Goal: Information Seeking & Learning: Understand process/instructions

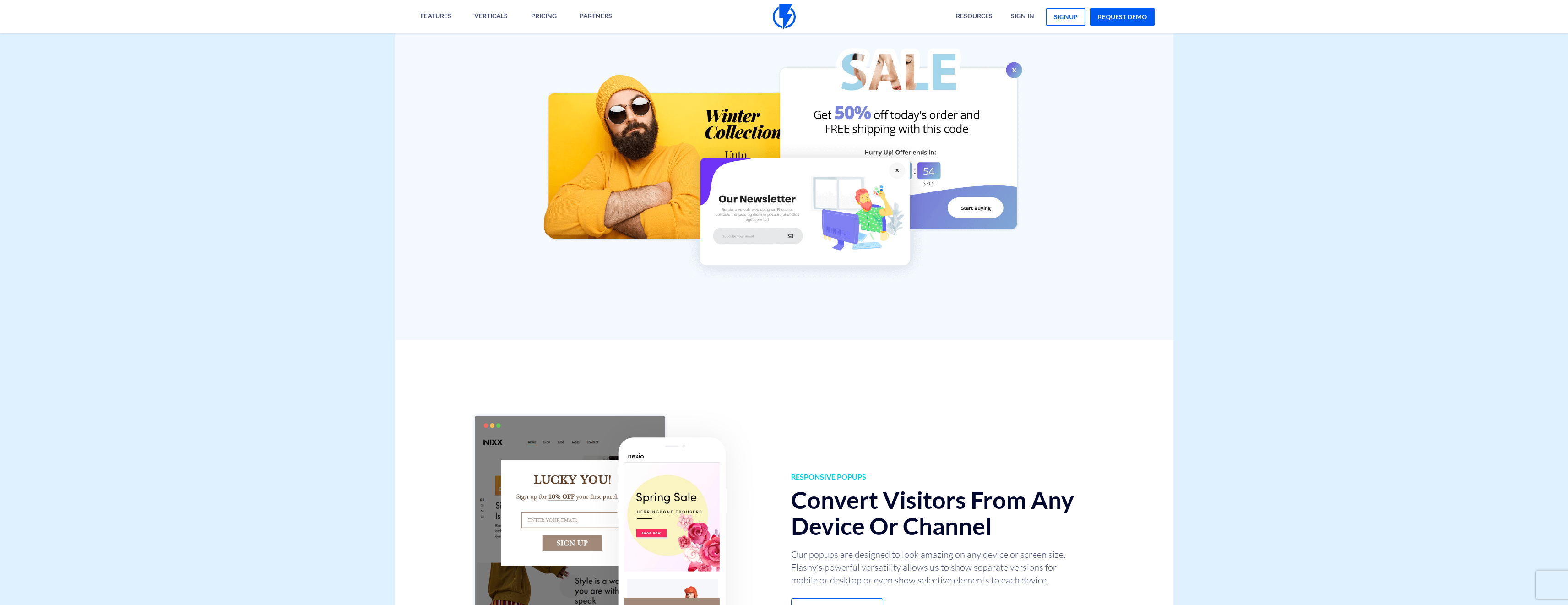
click at [1078, 160] on div "Goal-Based Popups Achieve Results with Targeted Popup Messages Set a clear goal…" at bounding box center [784, 97] width 778 height 485
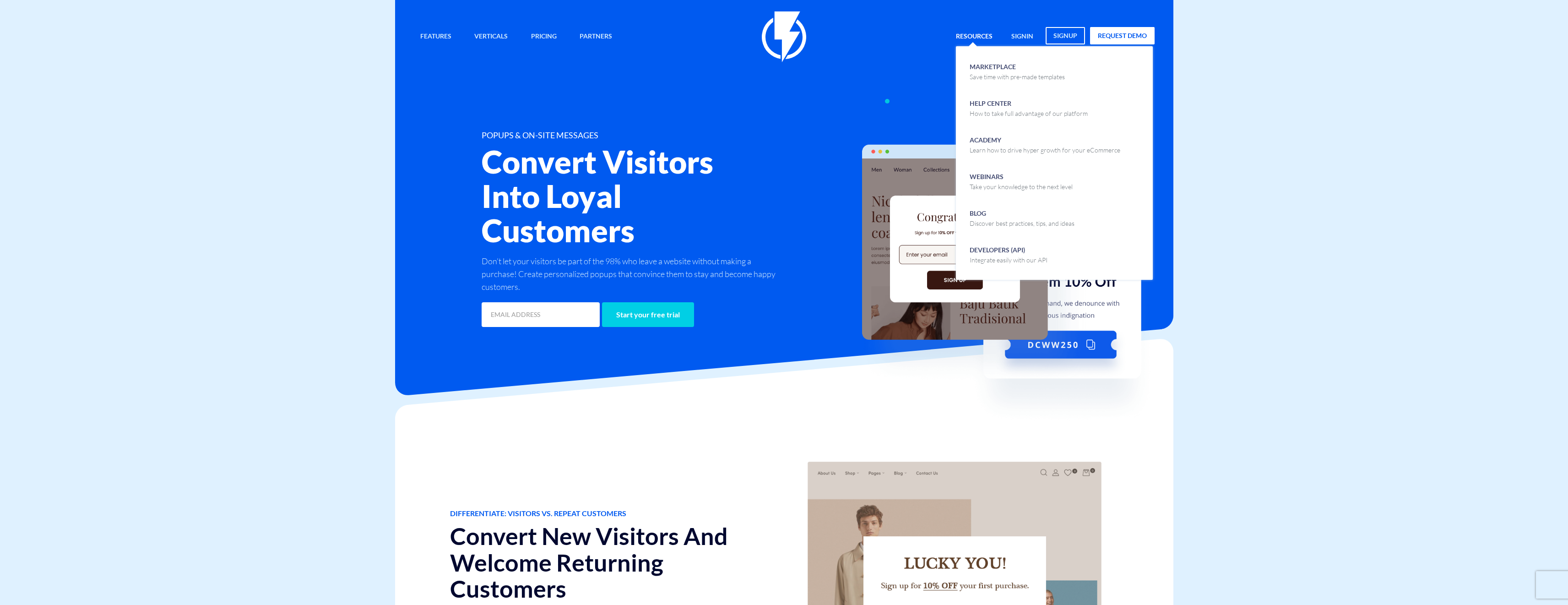
click at [980, 35] on link "Resources" at bounding box center [974, 37] width 50 height 20
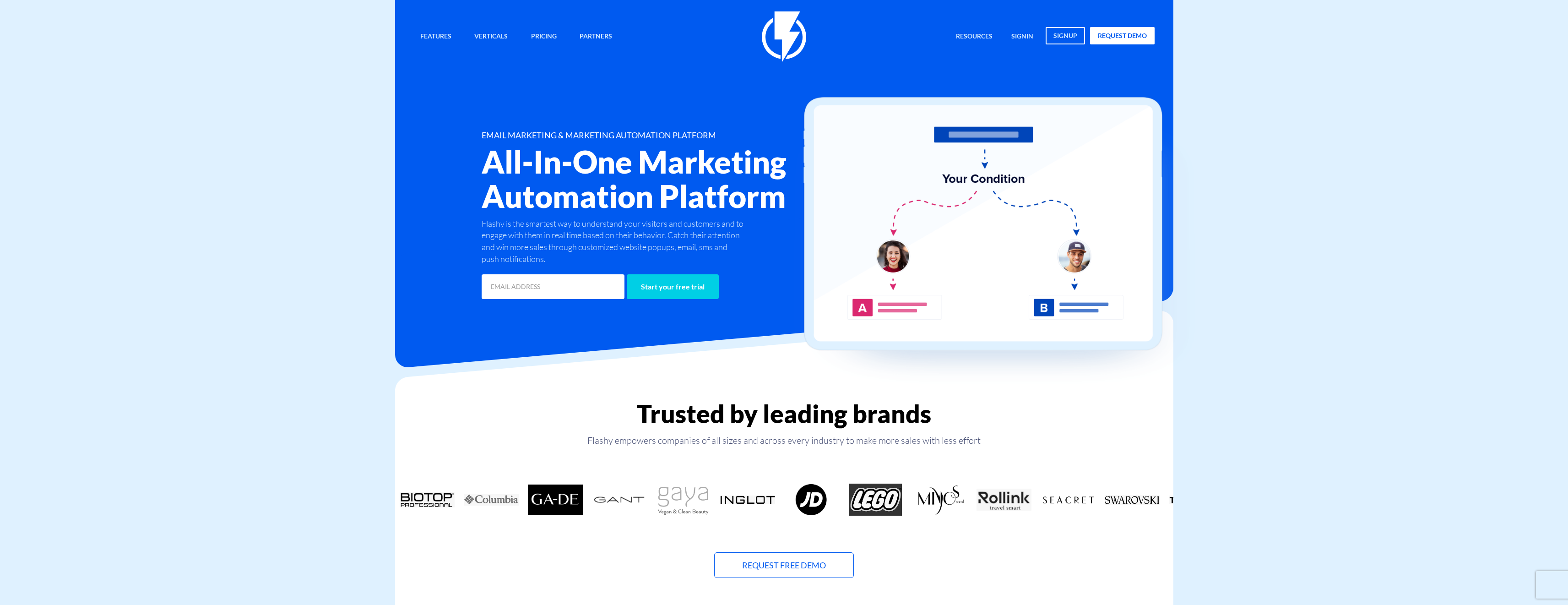
click at [0, 0] on span "Help Center How to take full advantage of our platform" at bounding box center [0, 0] width 0 height 0
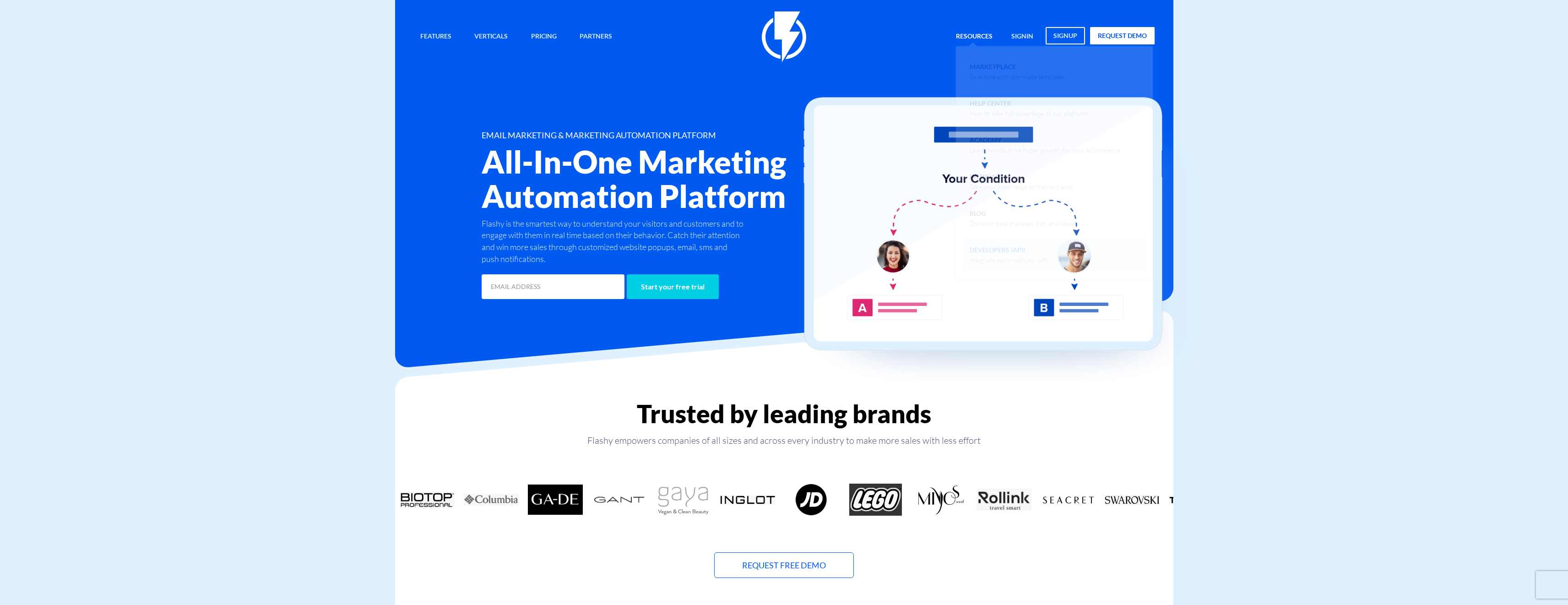
click at [1010, 254] on span "Developers (API) Integrate easily with our API" at bounding box center [1008, 254] width 78 height 21
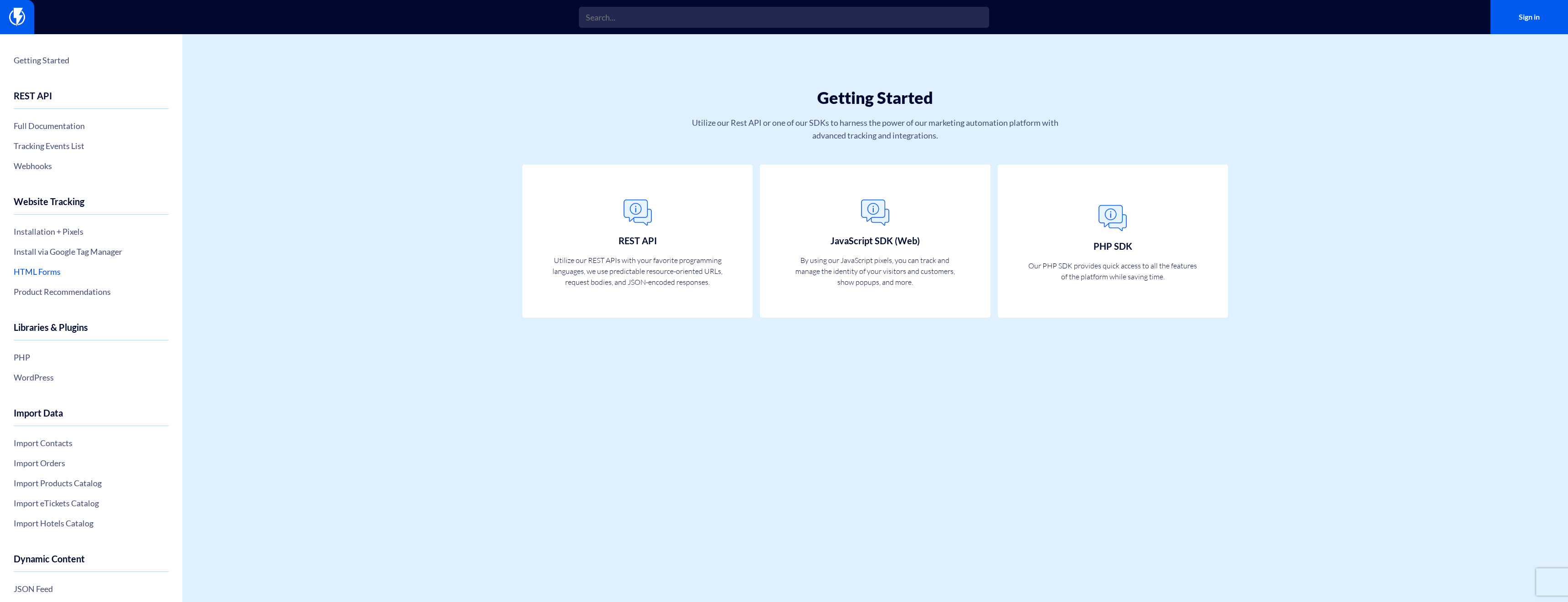
click at [42, 274] on link "HTML Forms" at bounding box center [91, 271] width 155 height 15
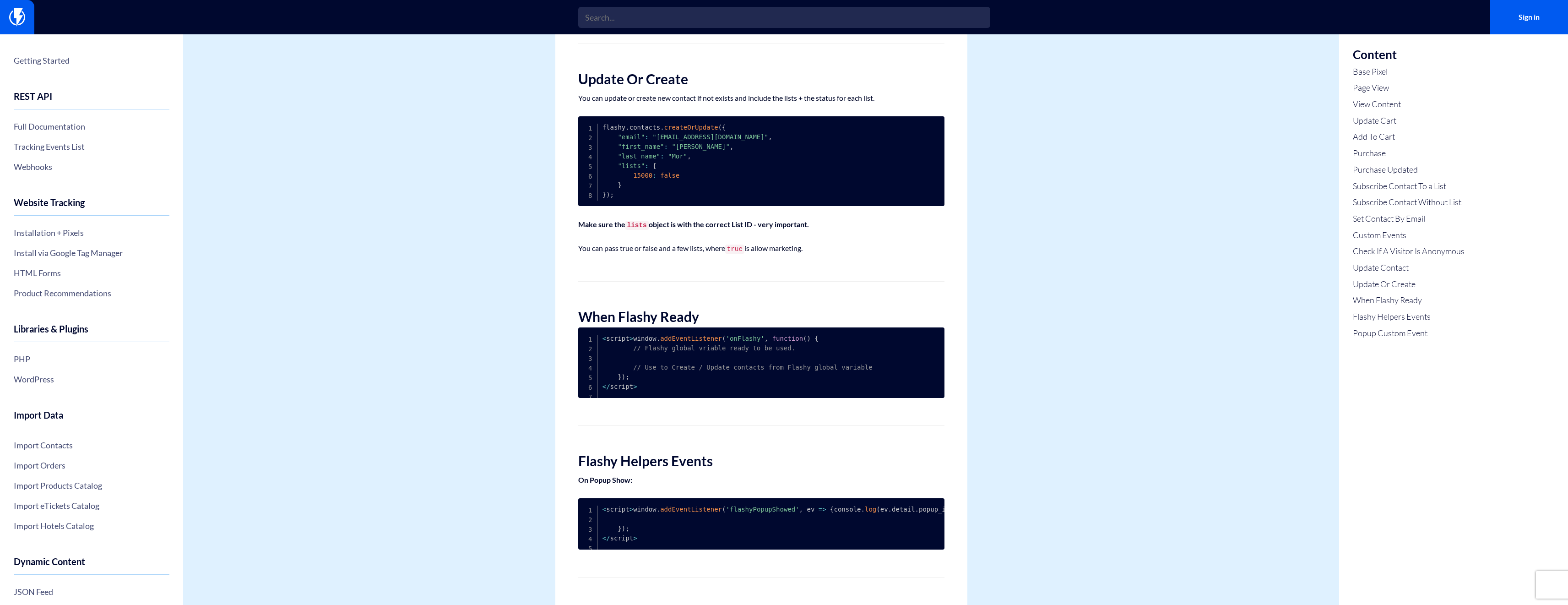
scroll to position [2715, 0]
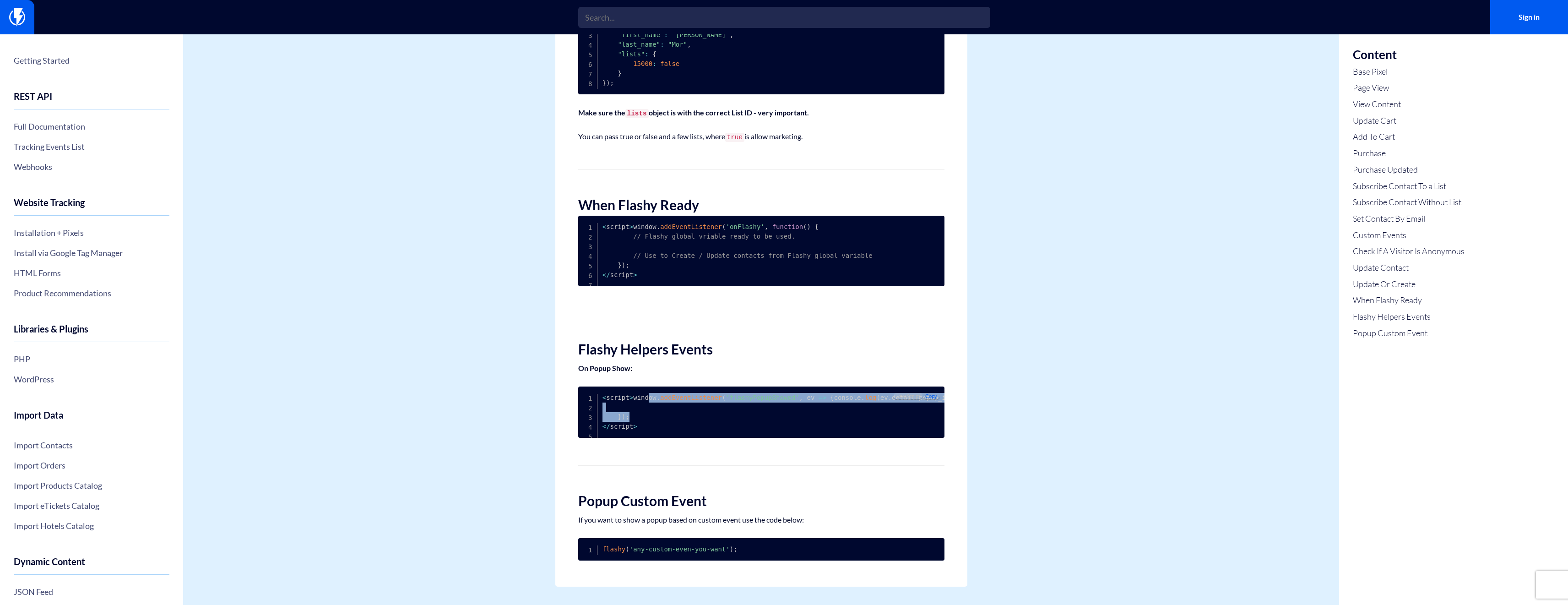
drag, startPoint x: 634, startPoint y: 415, endPoint x: 614, endPoint y: 382, distance: 38.6
click at [614, 387] on pre "< script > window . addEventListener ( 'flashyPopupShowed' , ev => { console . …" at bounding box center [761, 412] width 366 height 51
copy code "window . addEventListener ( 'flashyPopupShowed' , ev => { console . log ( ev . …"
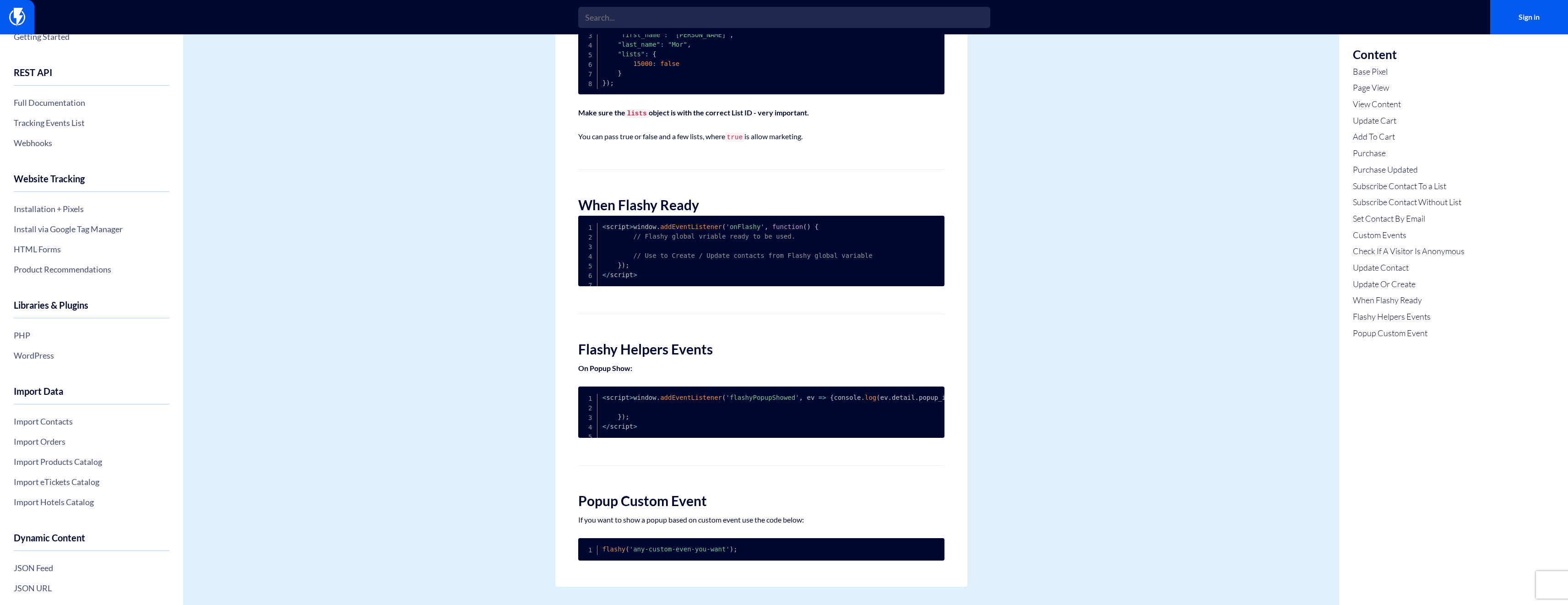
scroll to position [0, 0]
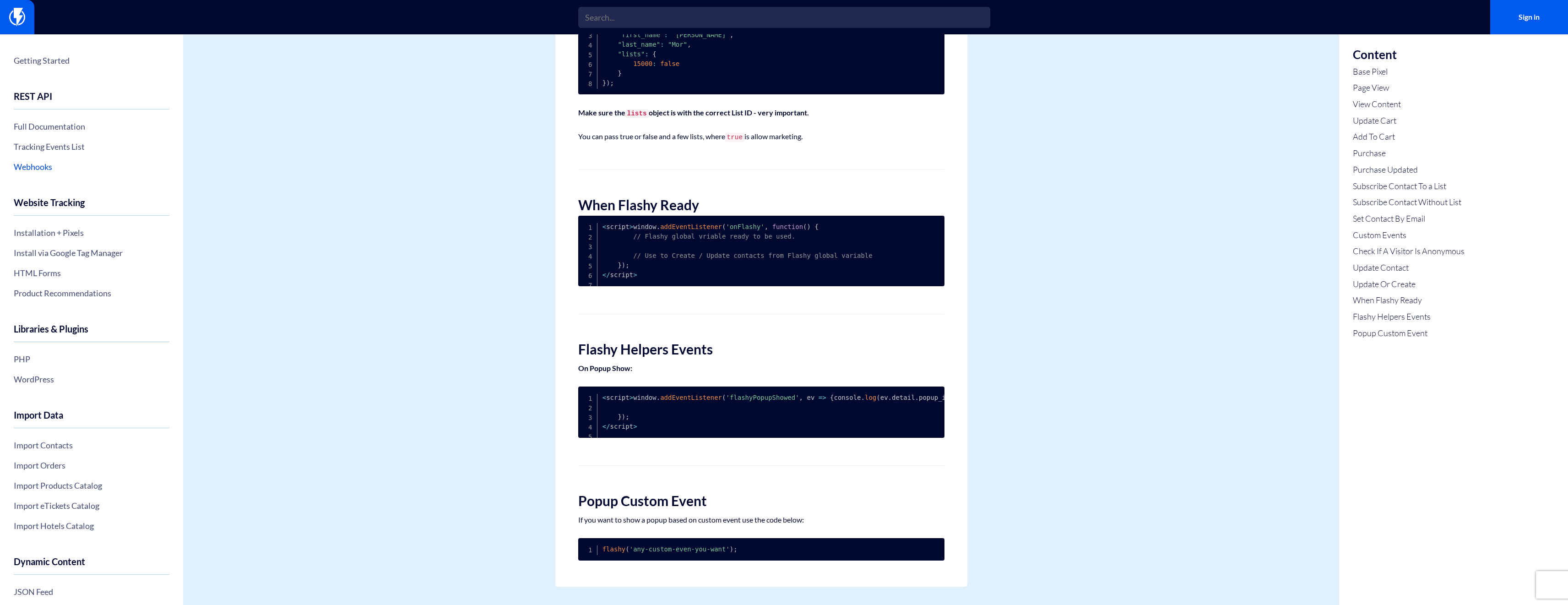
click at [40, 170] on link "Webhooks" at bounding box center [91, 166] width 156 height 15
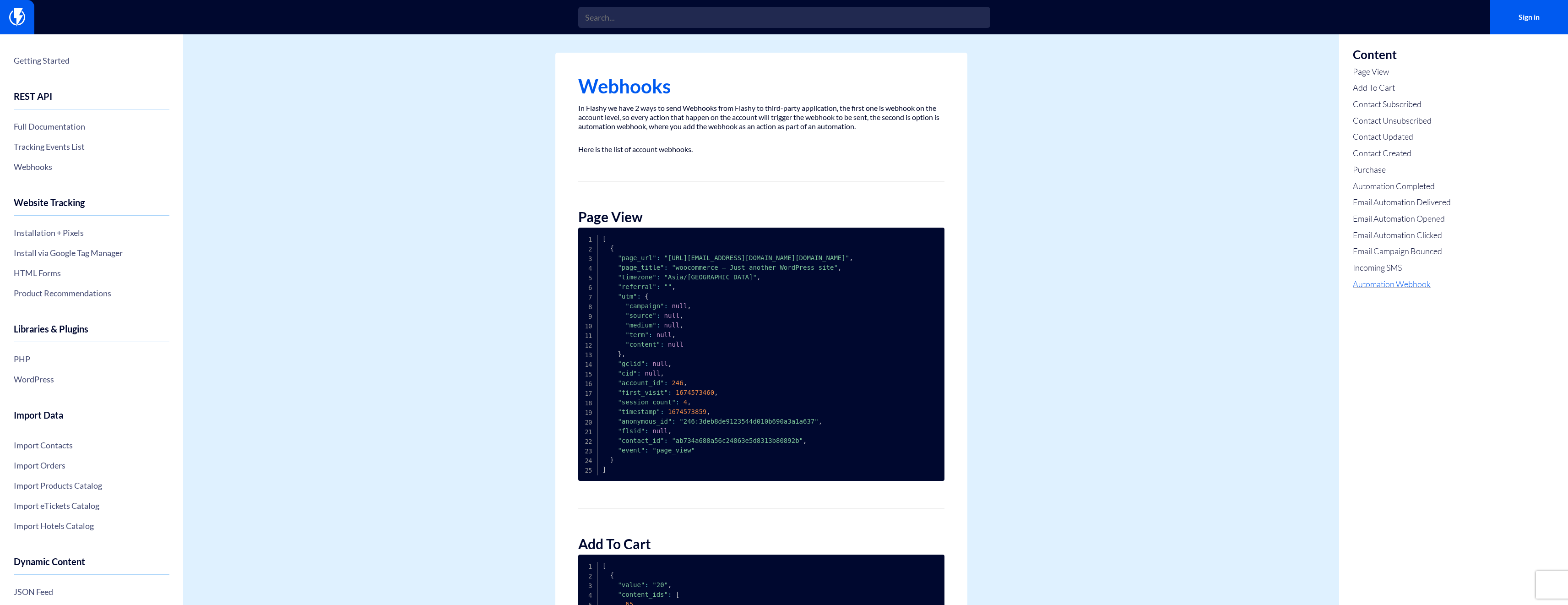
click at [1394, 288] on link "Automation Webhook" at bounding box center [1402, 284] width 98 height 12
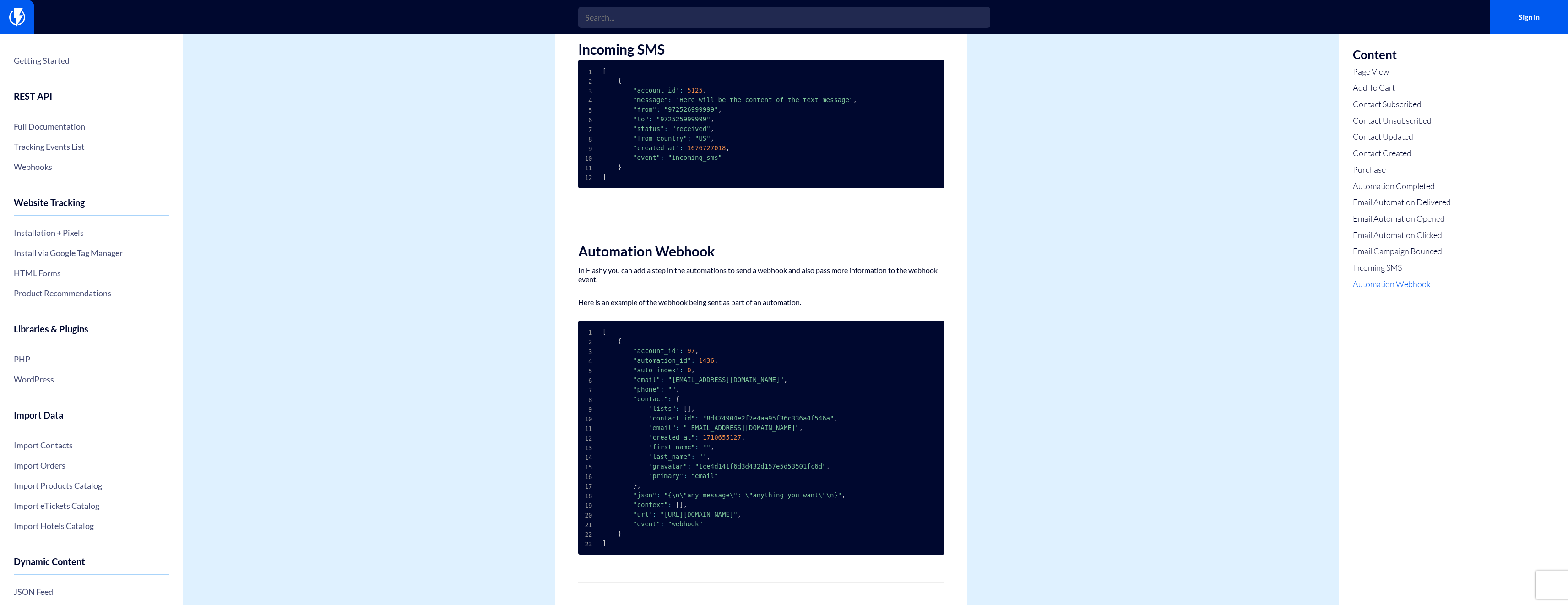
scroll to position [3020, 0]
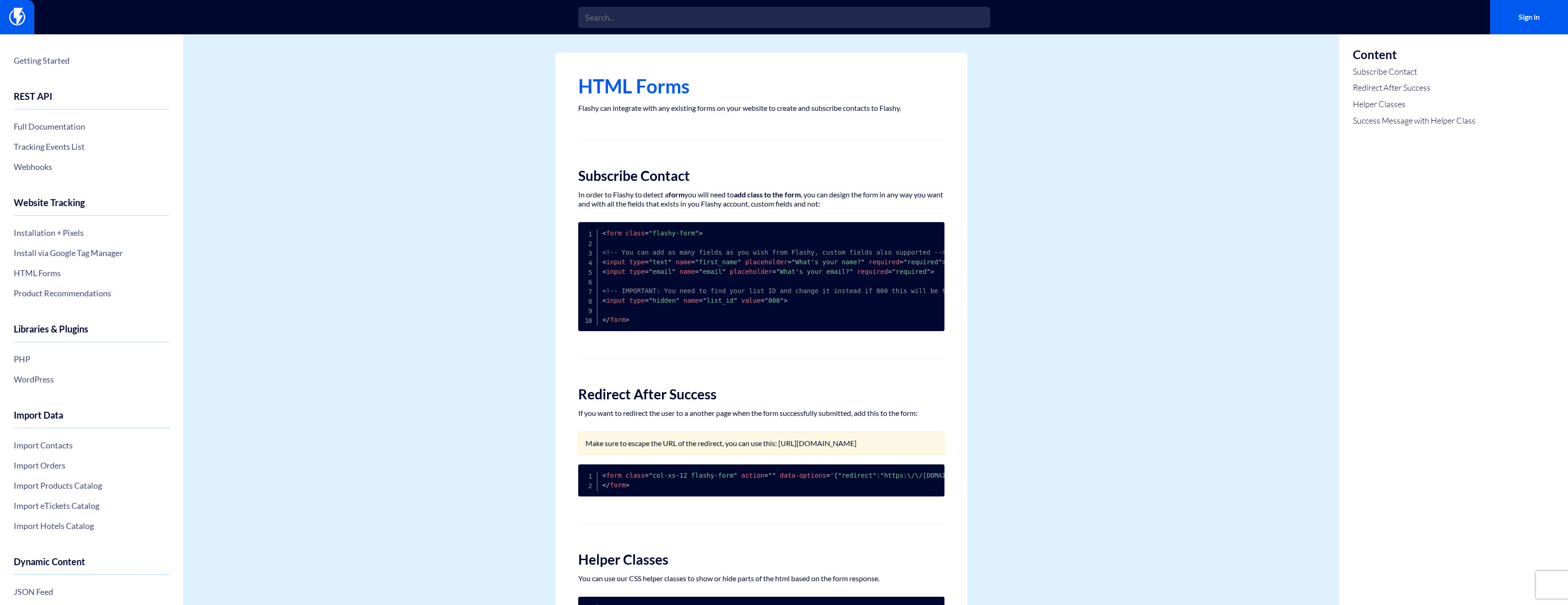
scroll to position [223, 0]
